Goal: Navigation & Orientation: Find specific page/section

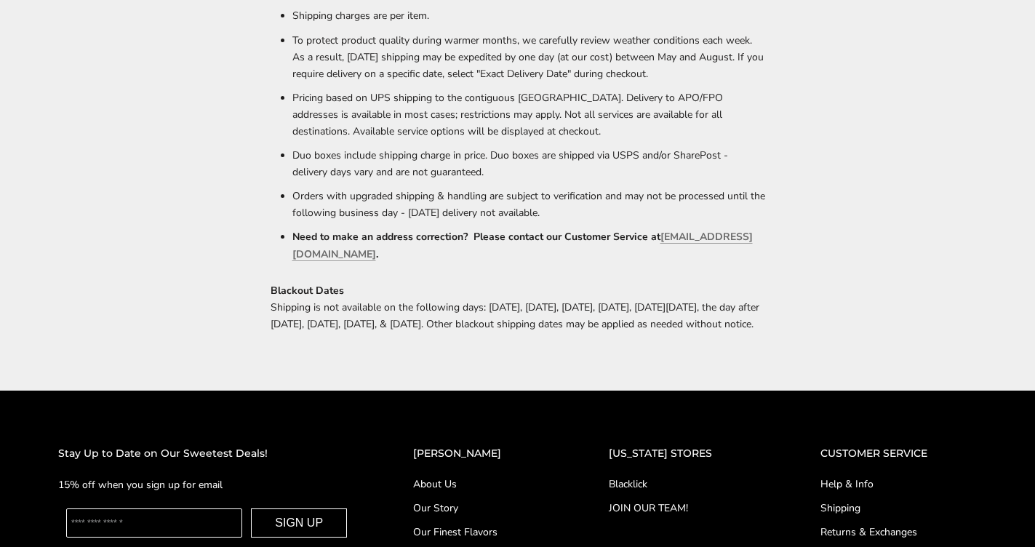
scroll to position [910, 0]
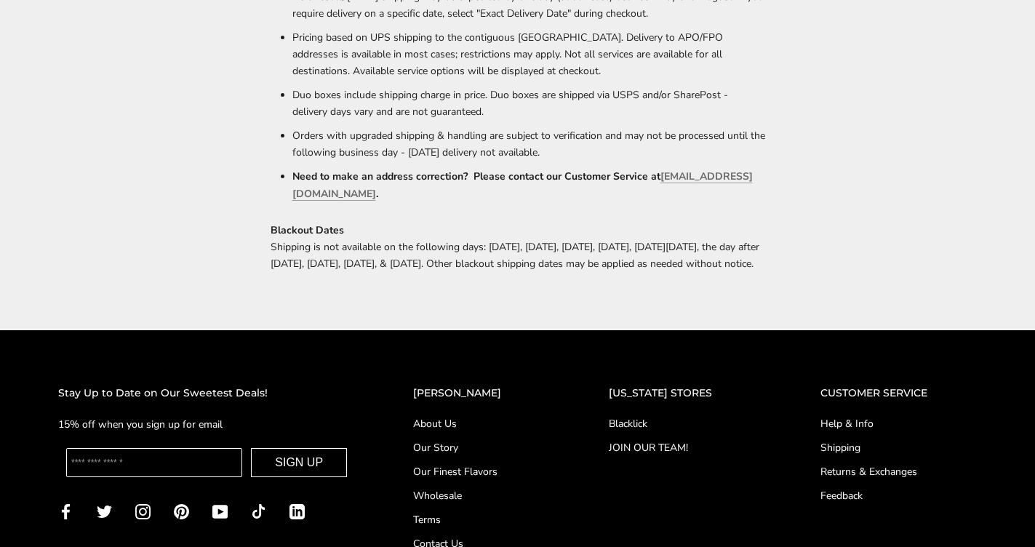
click at [747, 416] on link "Blacklick" at bounding box center [685, 423] width 153 height 15
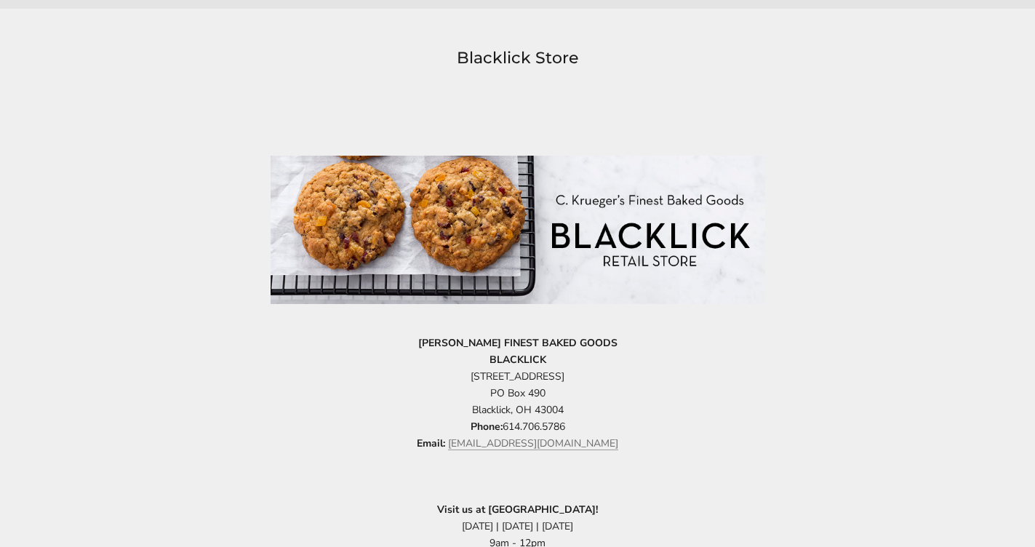
scroll to position [768, 0]
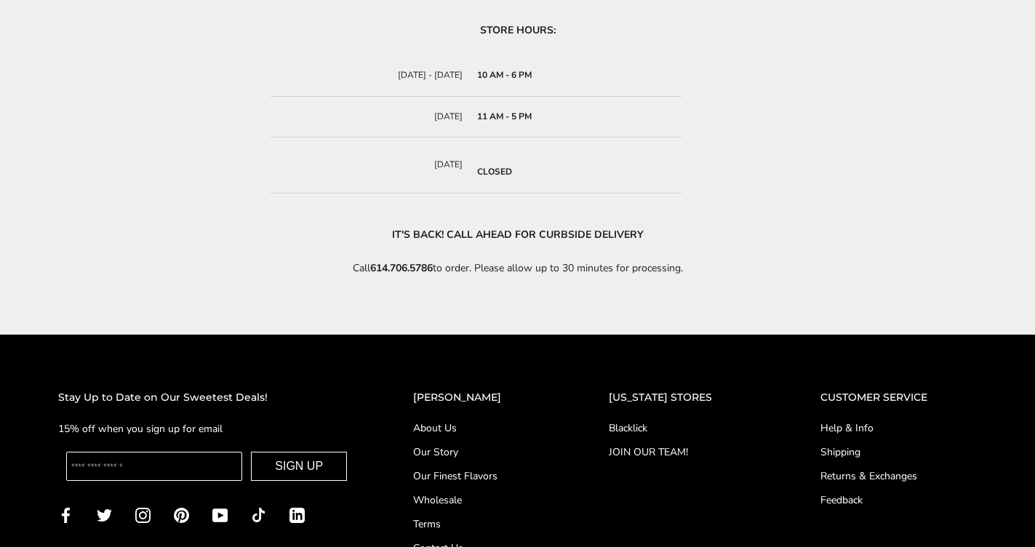
click at [954, 445] on link "Shipping" at bounding box center [899, 452] width 156 height 15
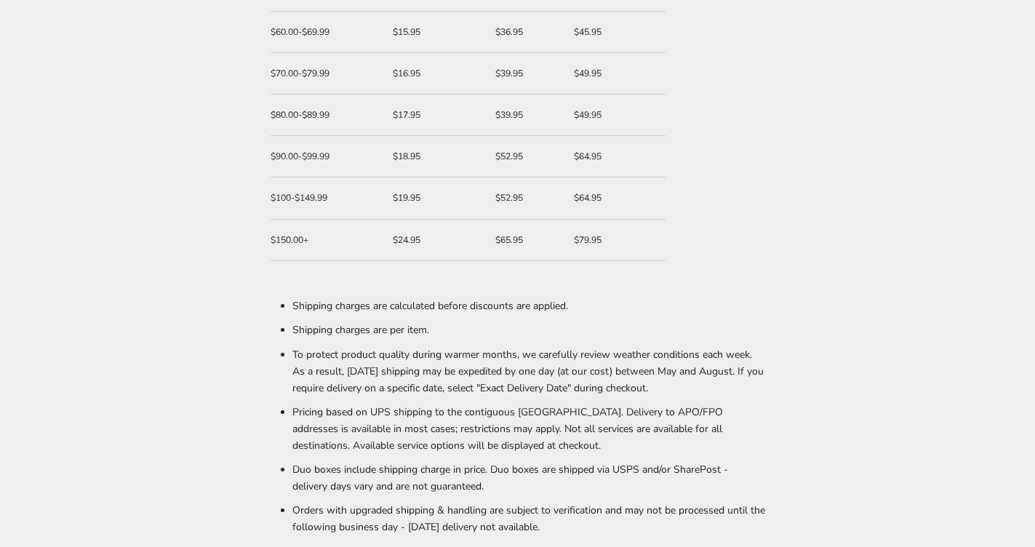
scroll to position [1104, 0]
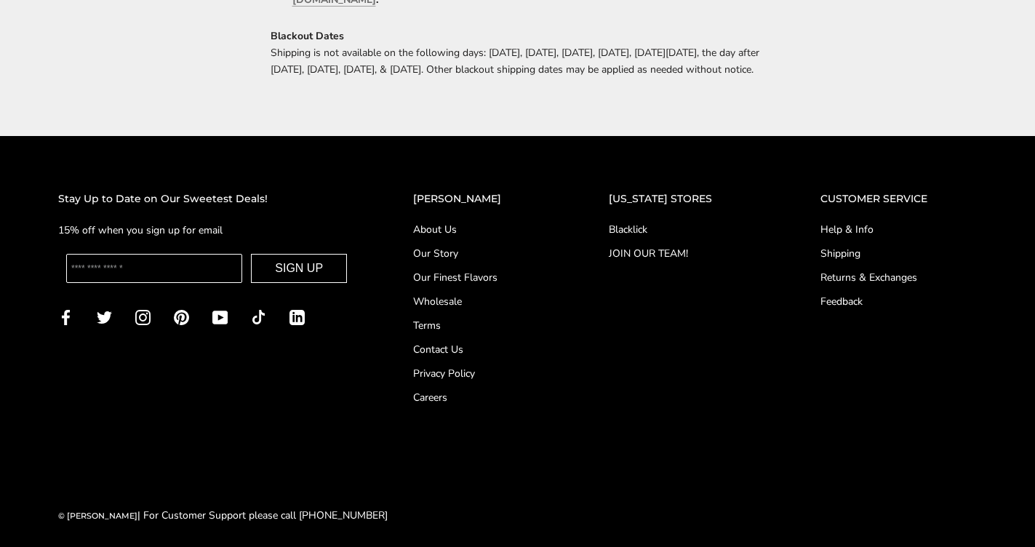
click at [460, 295] on link "Wholesale" at bounding box center [482, 301] width 138 height 15
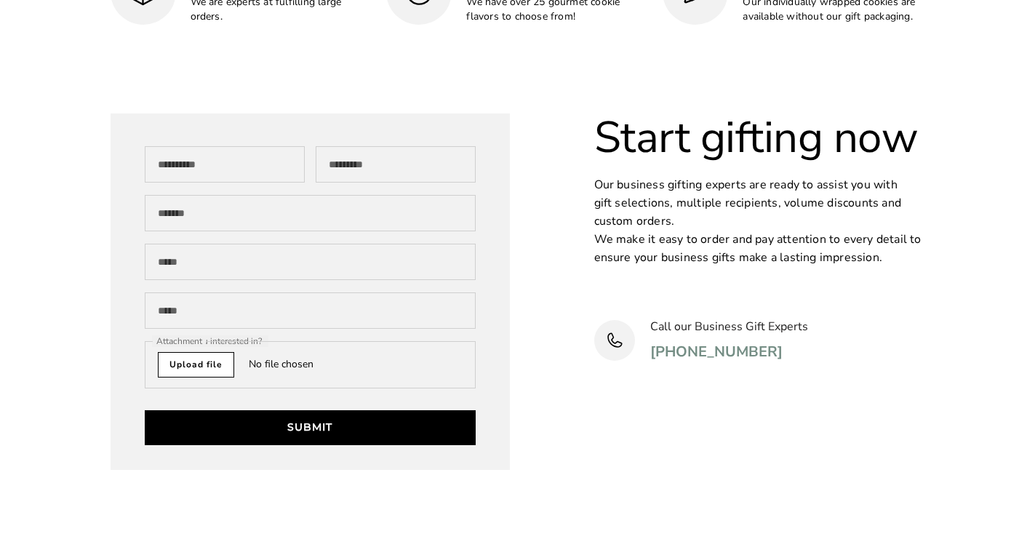
scroll to position [4757, 0]
